Goal: Task Accomplishment & Management: Use online tool/utility

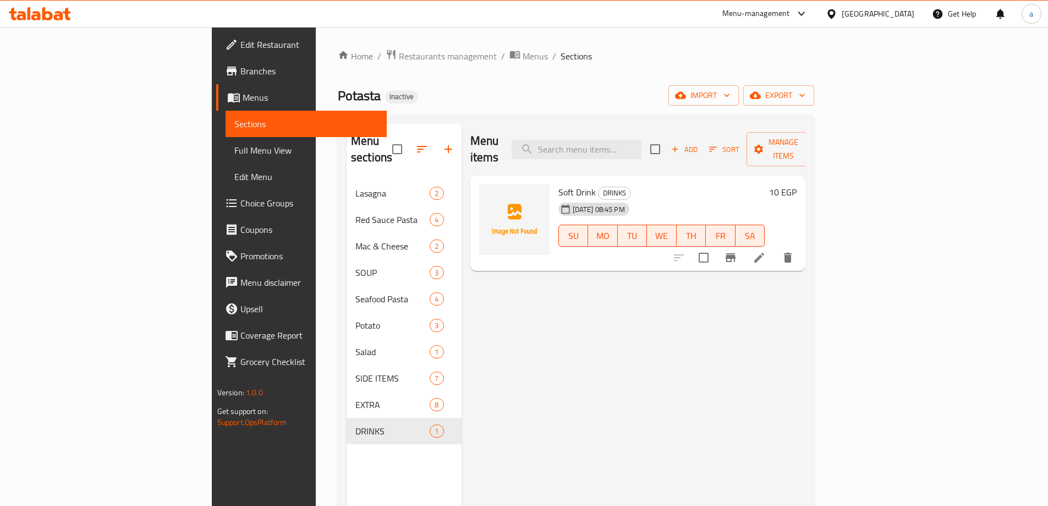
click at [243, 103] on span "Menus" at bounding box center [310, 97] width 135 height 13
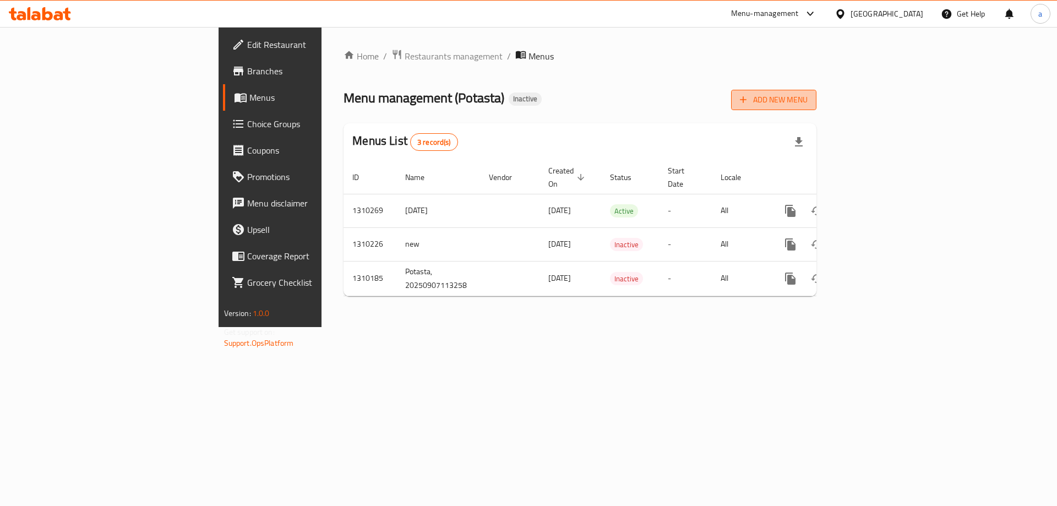
click at [807, 100] on span "Add New Menu" at bounding box center [774, 100] width 68 height 14
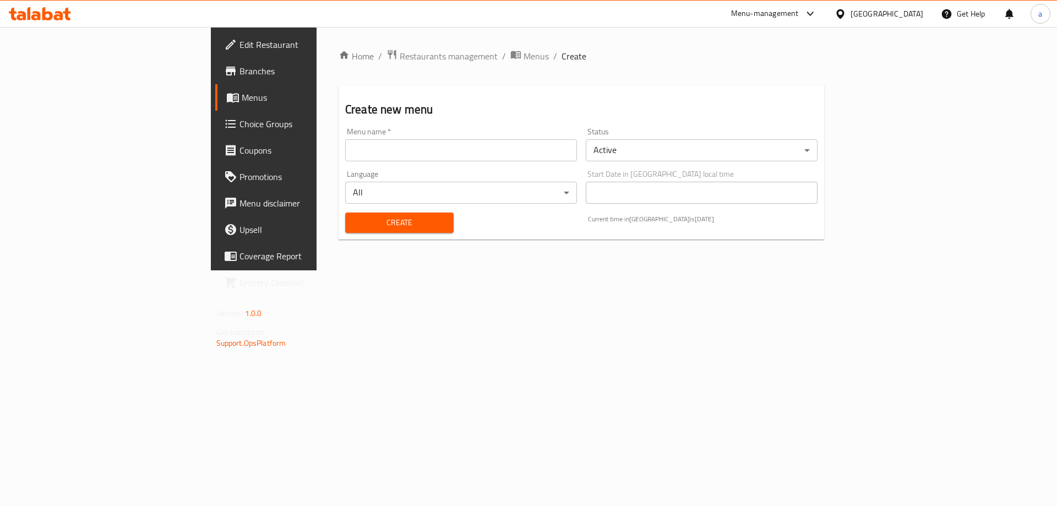
click at [498, 157] on input "text" at bounding box center [461, 150] width 232 height 22
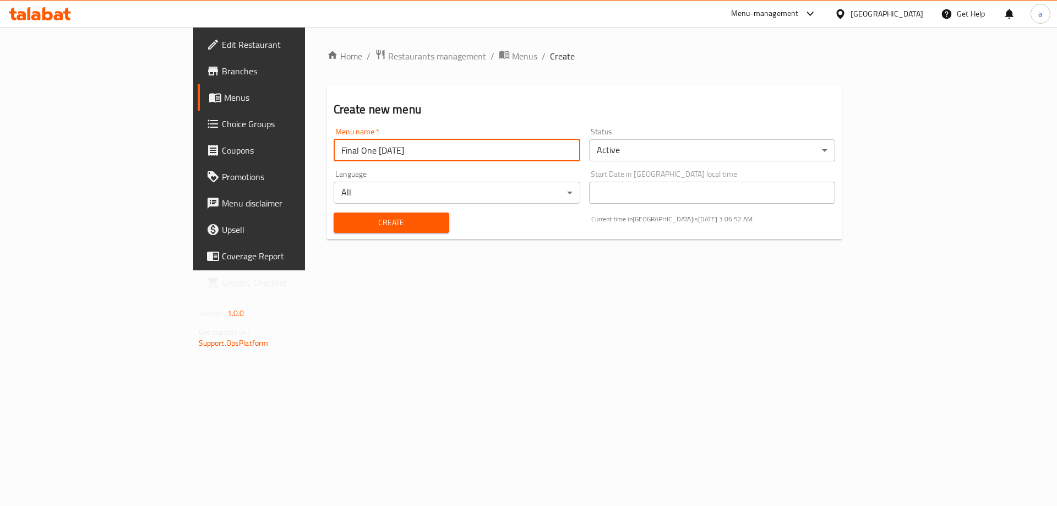
type input "Final One [DATE]"
click at [333, 212] on button "Create" at bounding box center [391, 222] width 116 height 20
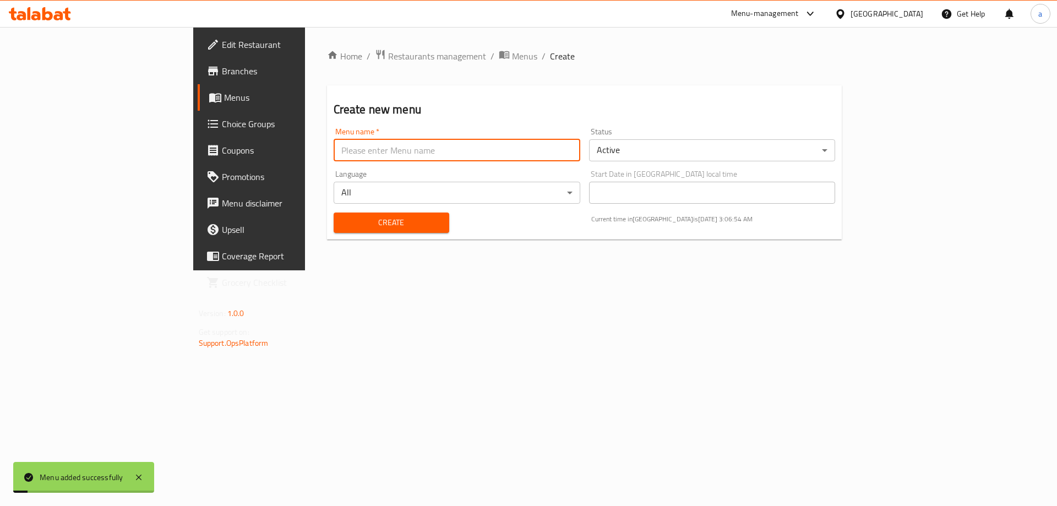
click at [198, 90] on link "Menus" at bounding box center [284, 97] width 172 height 26
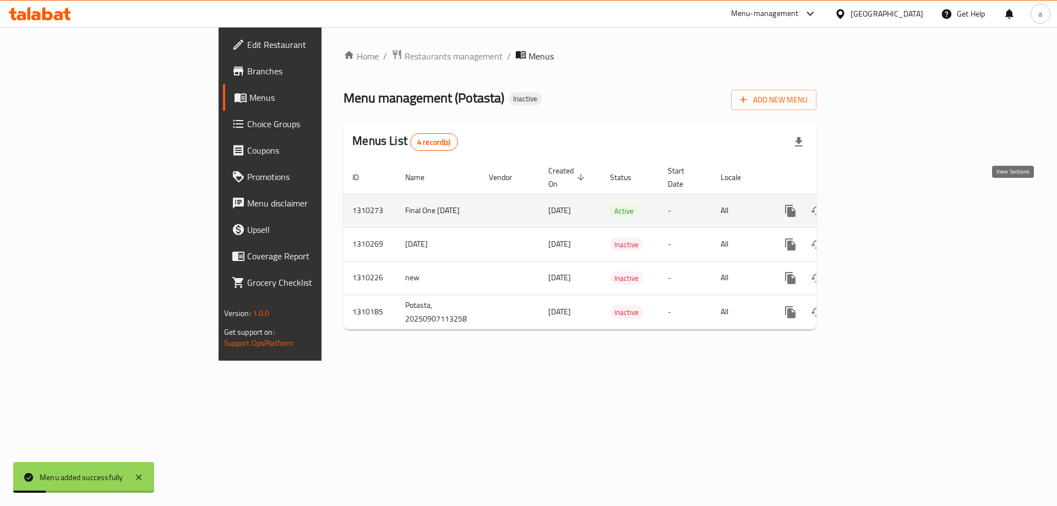
click at [883, 202] on link "enhanced table" at bounding box center [869, 211] width 26 height 26
